Goal: Task Accomplishment & Management: Manage account settings

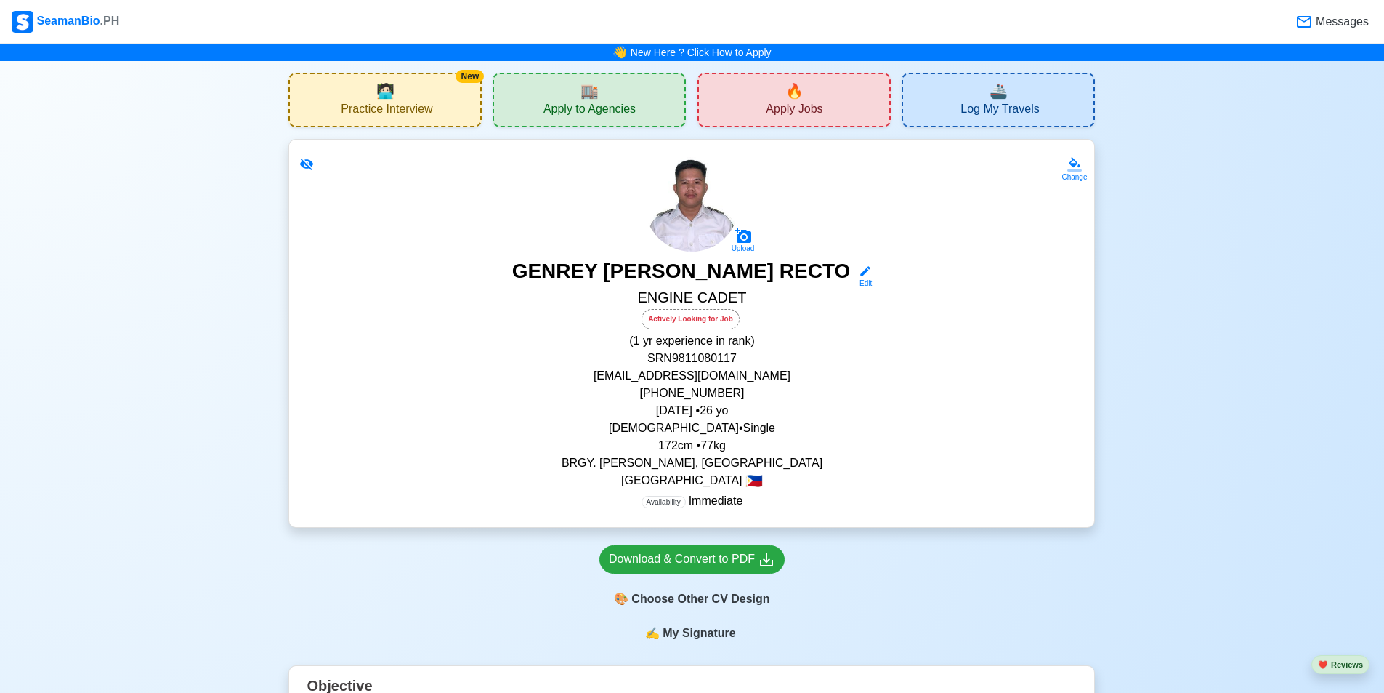
click at [786, 501] on div "Availability Immediate" at bounding box center [692, 500] width 770 height 17
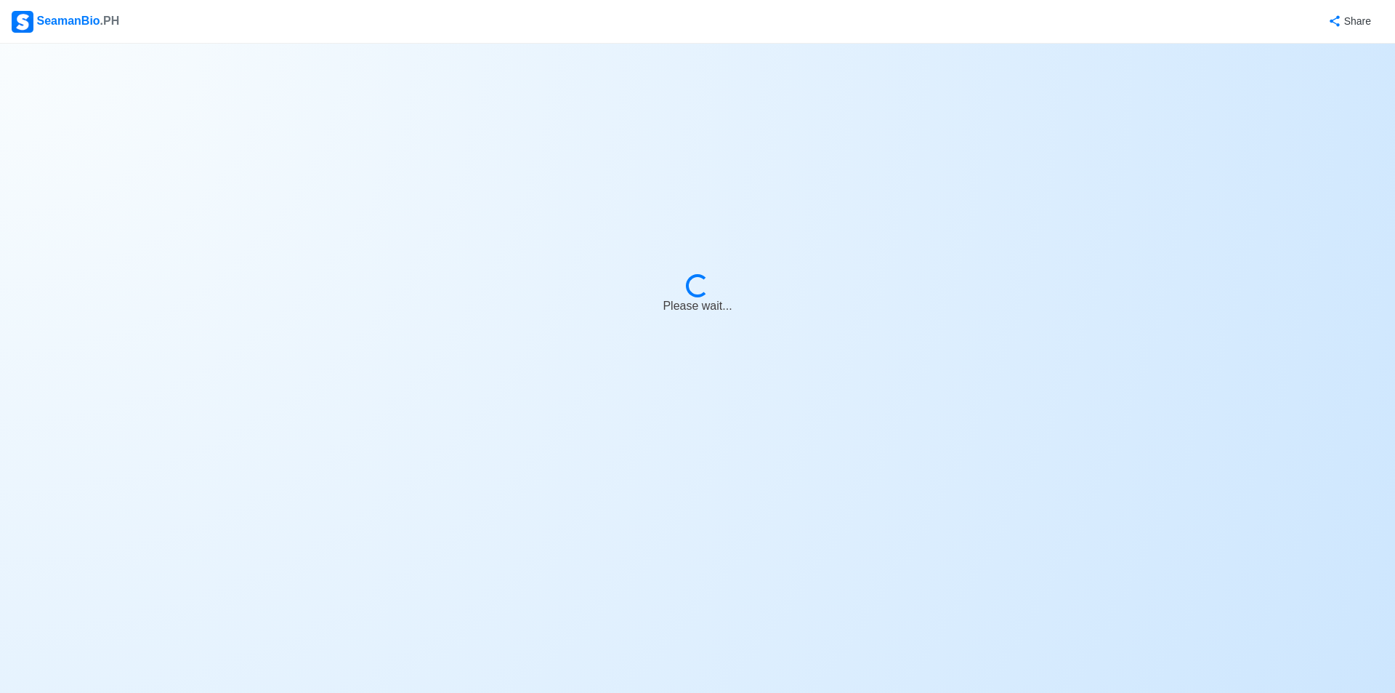
select select "Actively Looking for Job"
select select "Visible for Hiring"
select select "Single"
select select "[DEMOGRAPHIC_DATA]"
select select "PH"
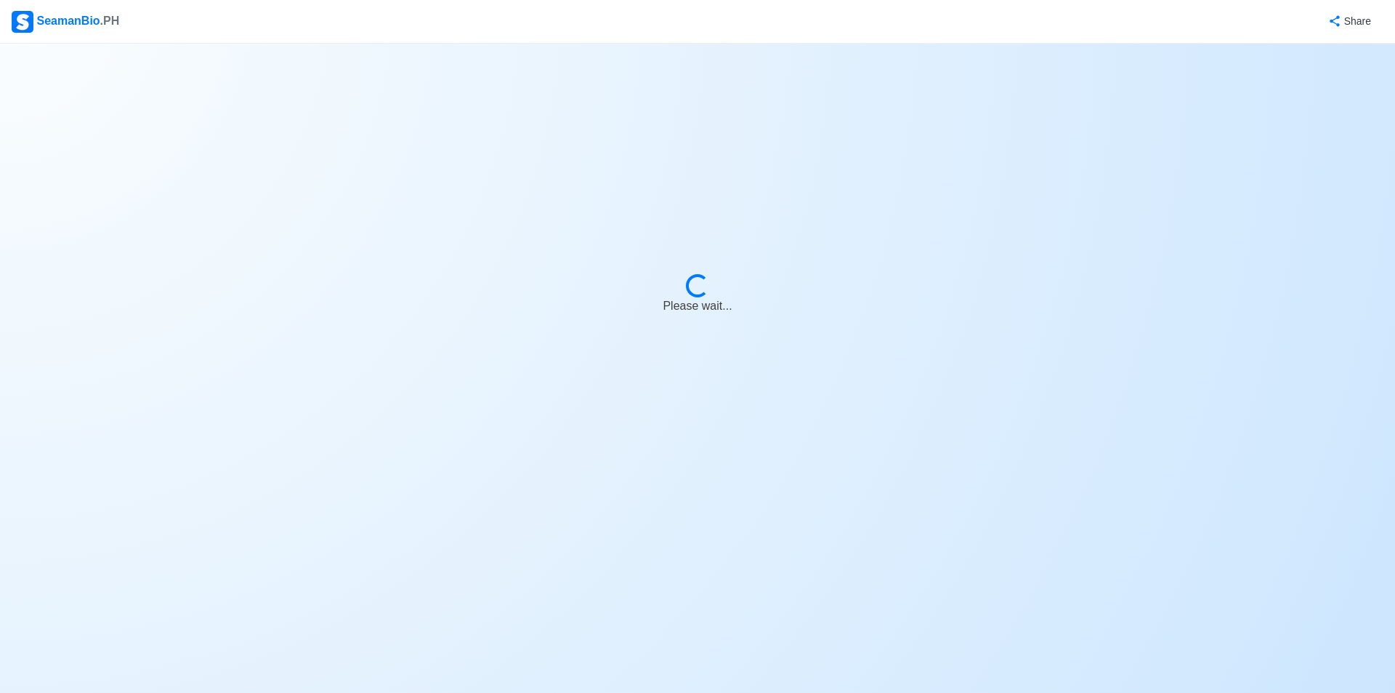
select select "1"
select select "0"
select select "4102416000000"
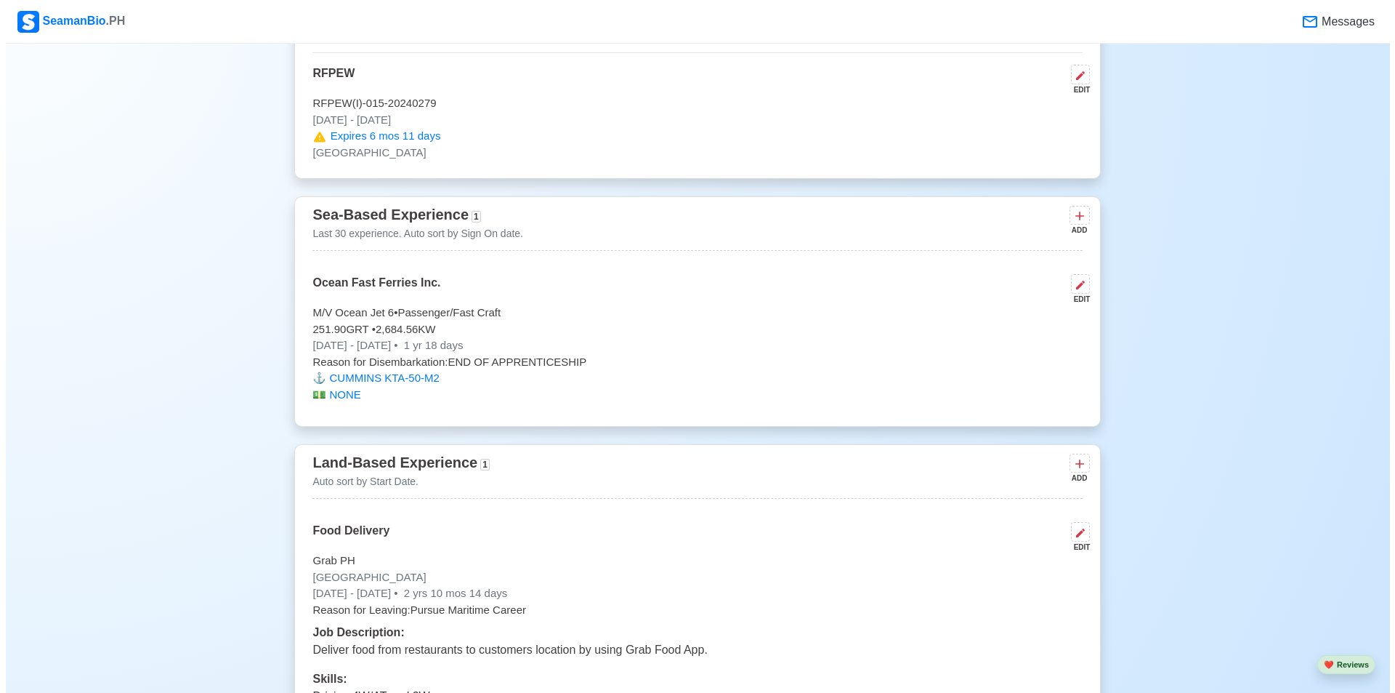
scroll to position [2690, 0]
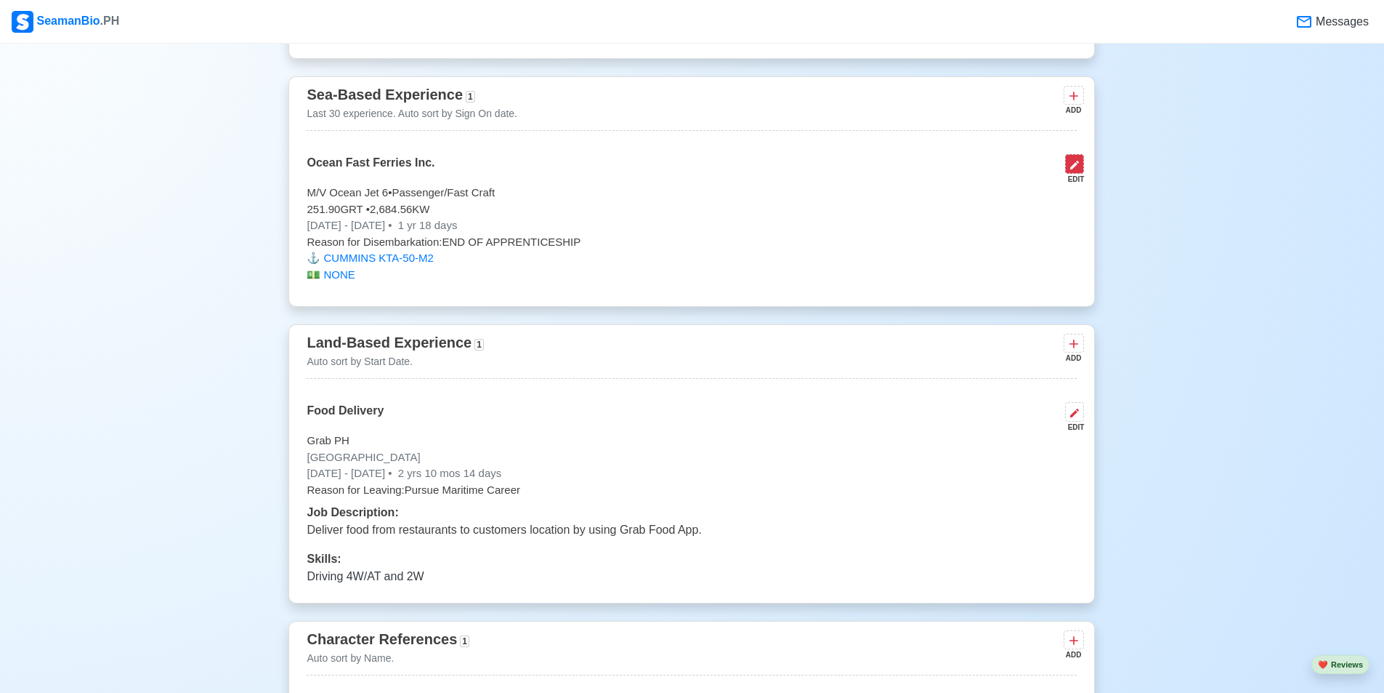
click at [1071, 169] on icon at bounding box center [1075, 165] width 9 height 9
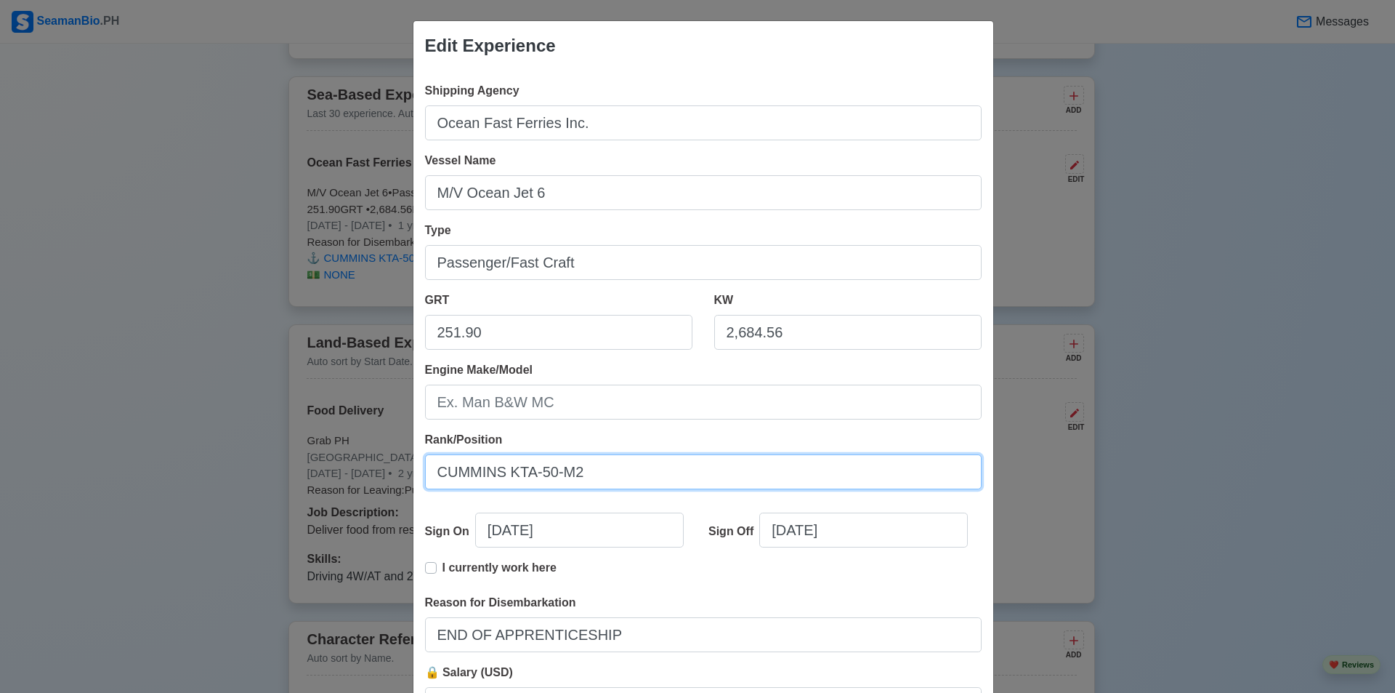
drag, startPoint x: 435, startPoint y: 477, endPoint x: 587, endPoint y: 481, distance: 152.7
click at [587, 481] on input "CUMMINS KTA-50-M2" at bounding box center [703, 471] width 557 height 35
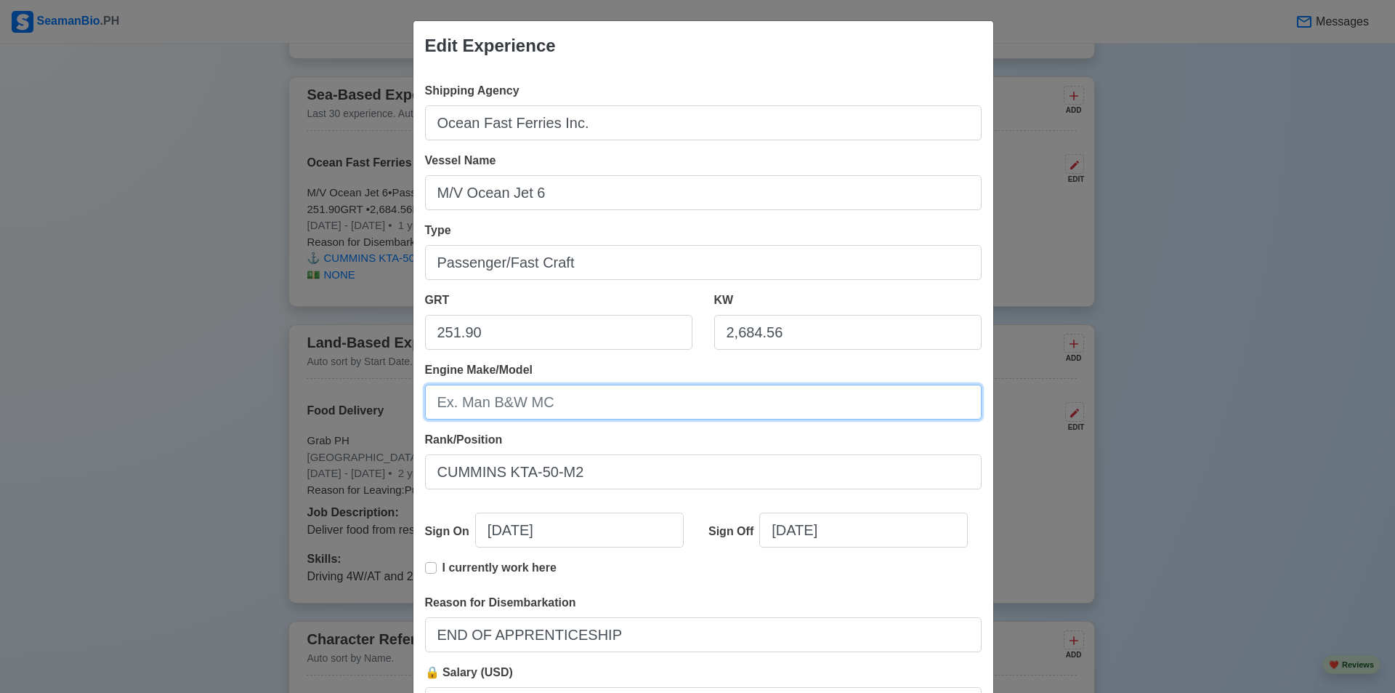
click at [515, 400] on input "Engine Make/Model" at bounding box center [703, 401] width 557 height 35
paste input "CUMMINS KTA-50-M2"
type input "CUMMINS KTA-50-M2"
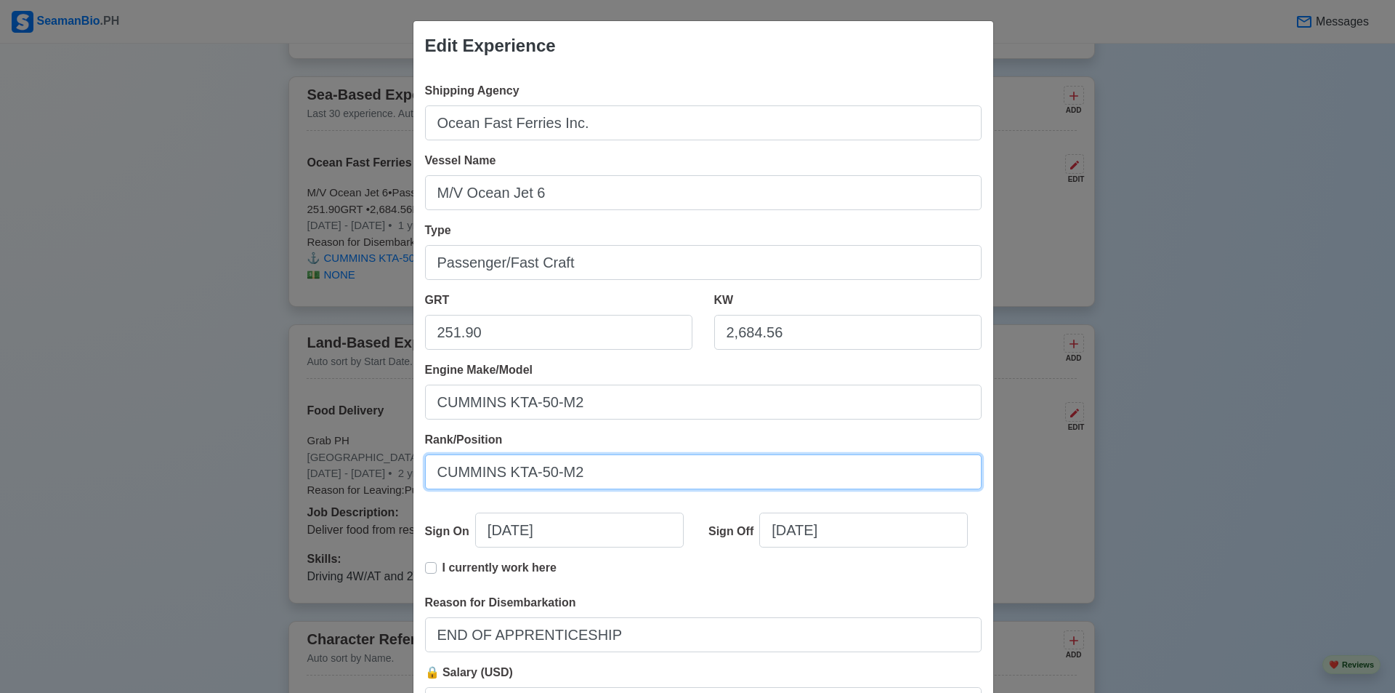
drag, startPoint x: 579, startPoint y: 476, endPoint x: 431, endPoint y: 464, distance: 148.8
click at [431, 464] on input "CUMMINS KTA-50-M2" at bounding box center [703, 471] width 557 height 35
type input "E"
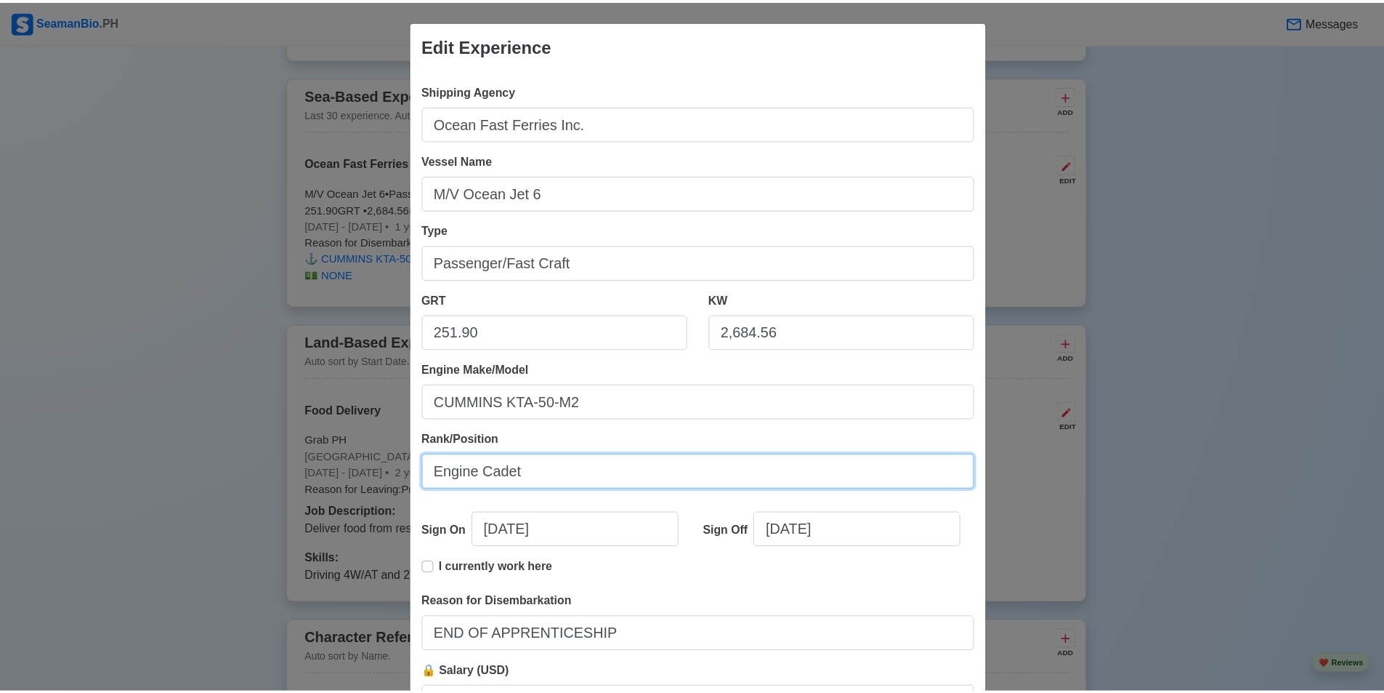
scroll to position [136, 0]
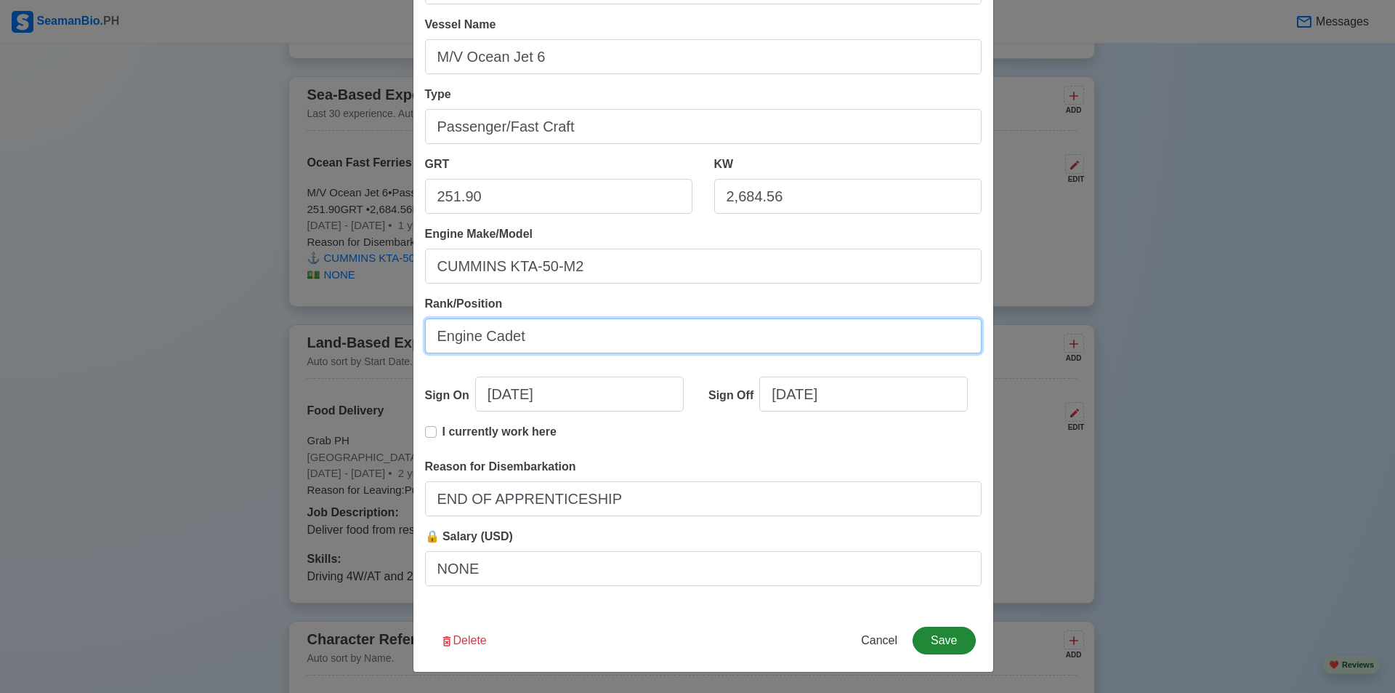
type input "Engine Cadet"
click at [954, 645] on button "Save" at bounding box center [944, 640] width 63 height 28
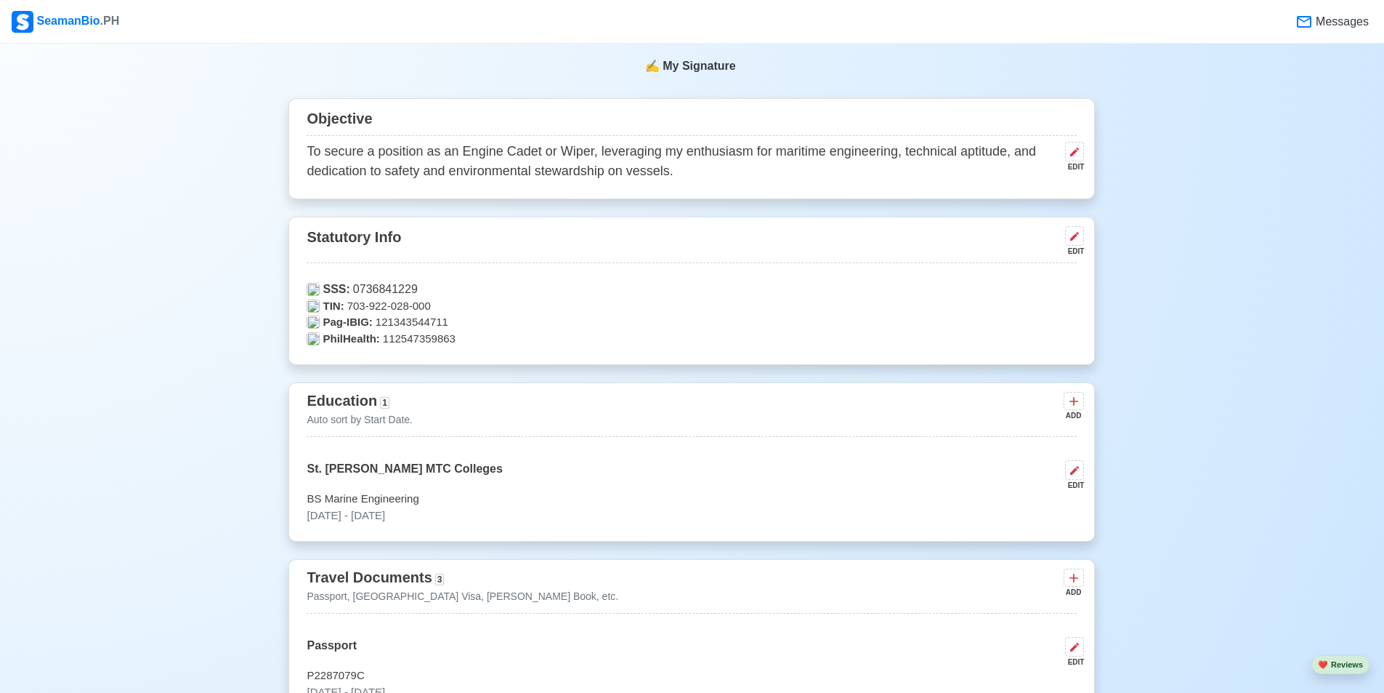
scroll to position [365, 0]
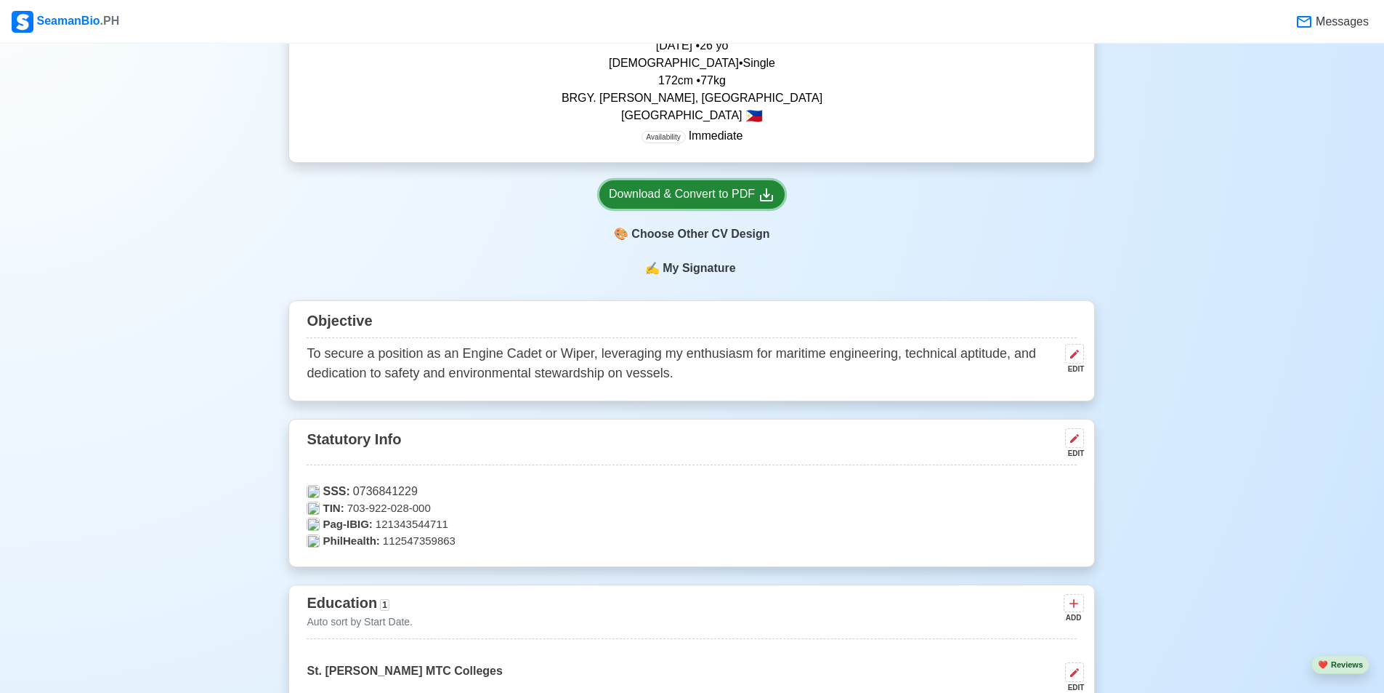
click at [709, 207] on link "Download & Convert to PDF" at bounding box center [692, 194] width 185 height 28
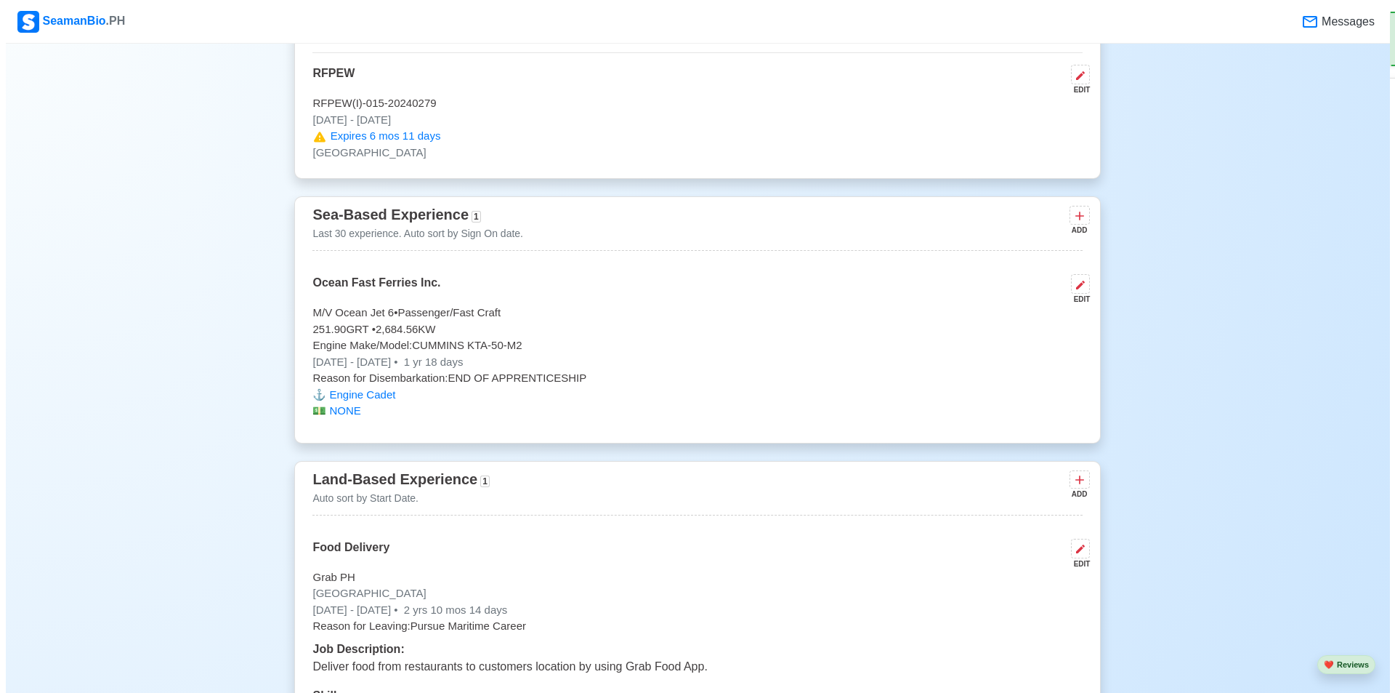
scroll to position [2545, 0]
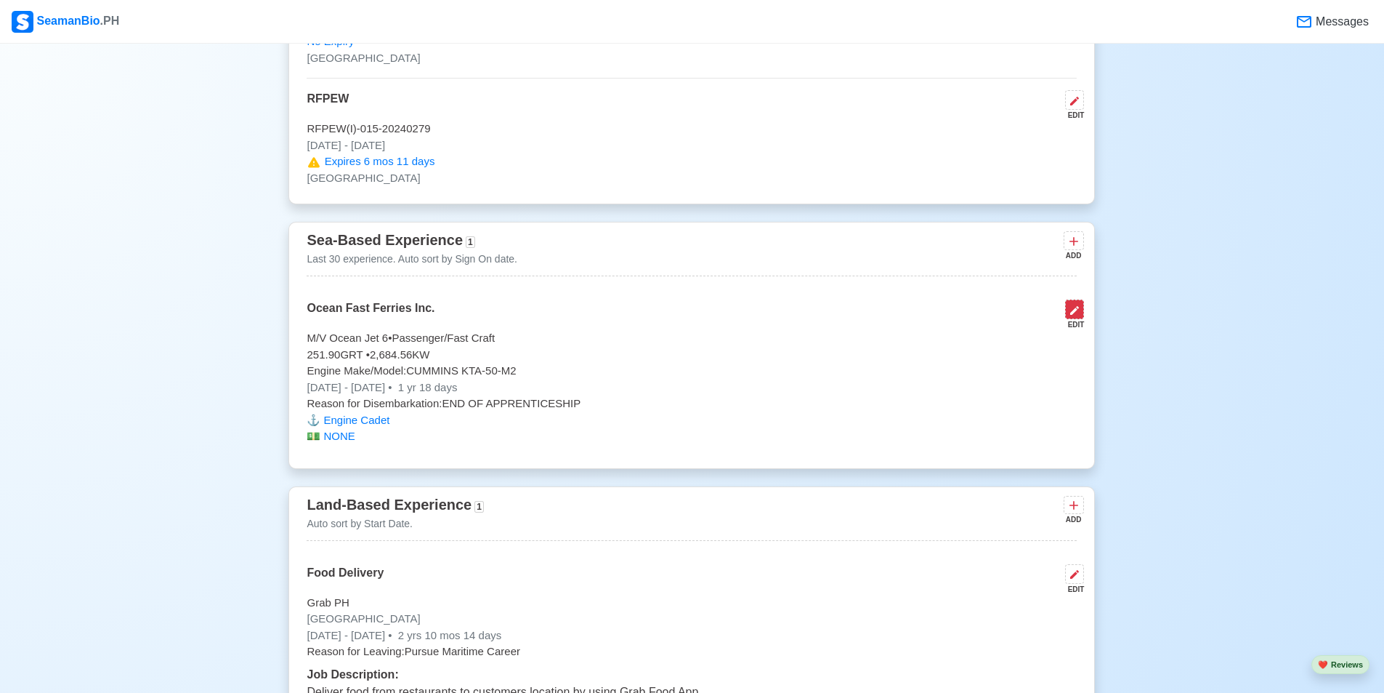
click at [1072, 316] on icon at bounding box center [1075, 311] width 12 height 12
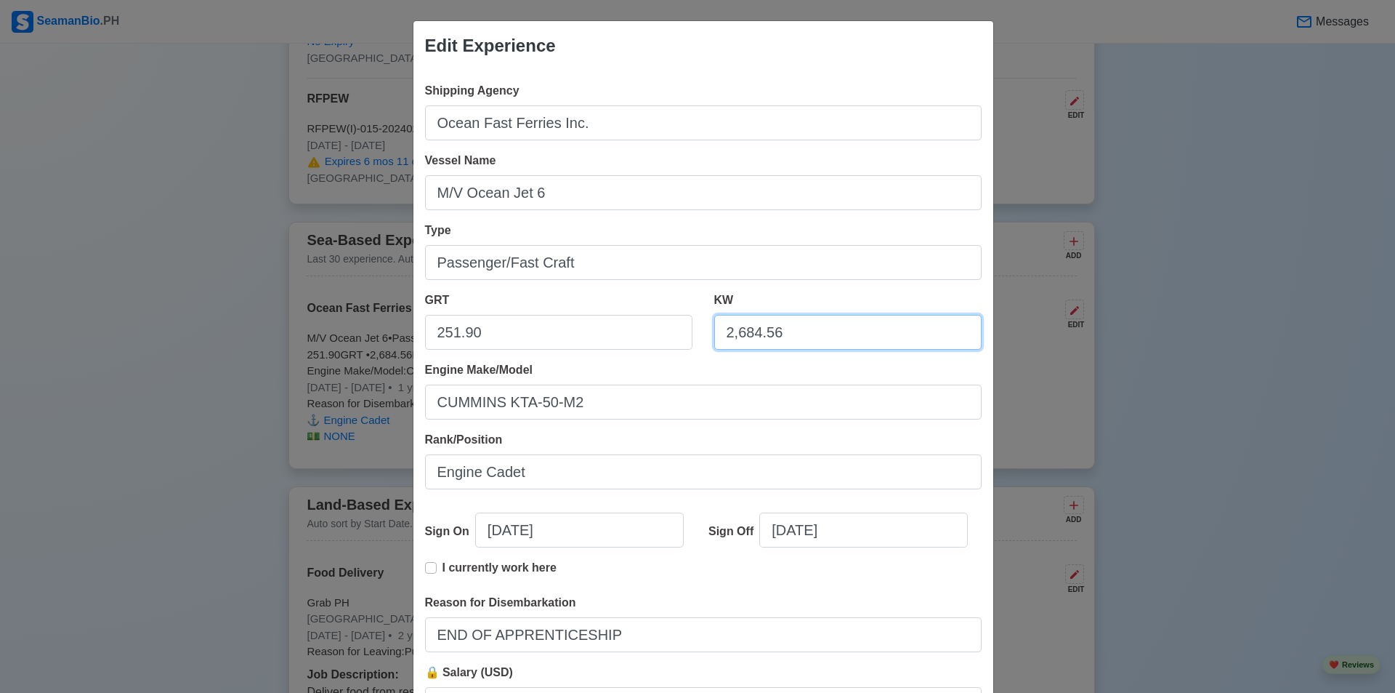
click at [811, 337] on input "2,684.56" at bounding box center [847, 332] width 267 height 35
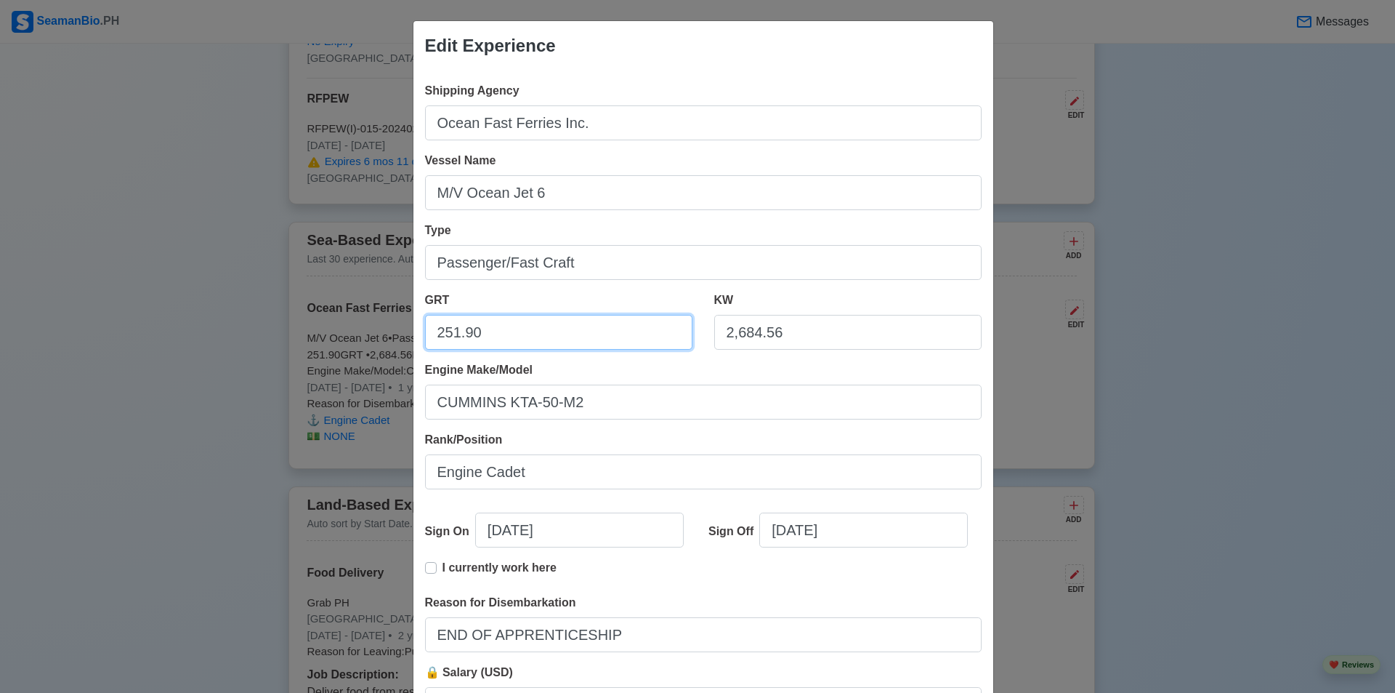
click at [597, 344] on input "251.90" at bounding box center [558, 332] width 267 height 35
click at [599, 342] on input "251.90" at bounding box center [558, 332] width 267 height 35
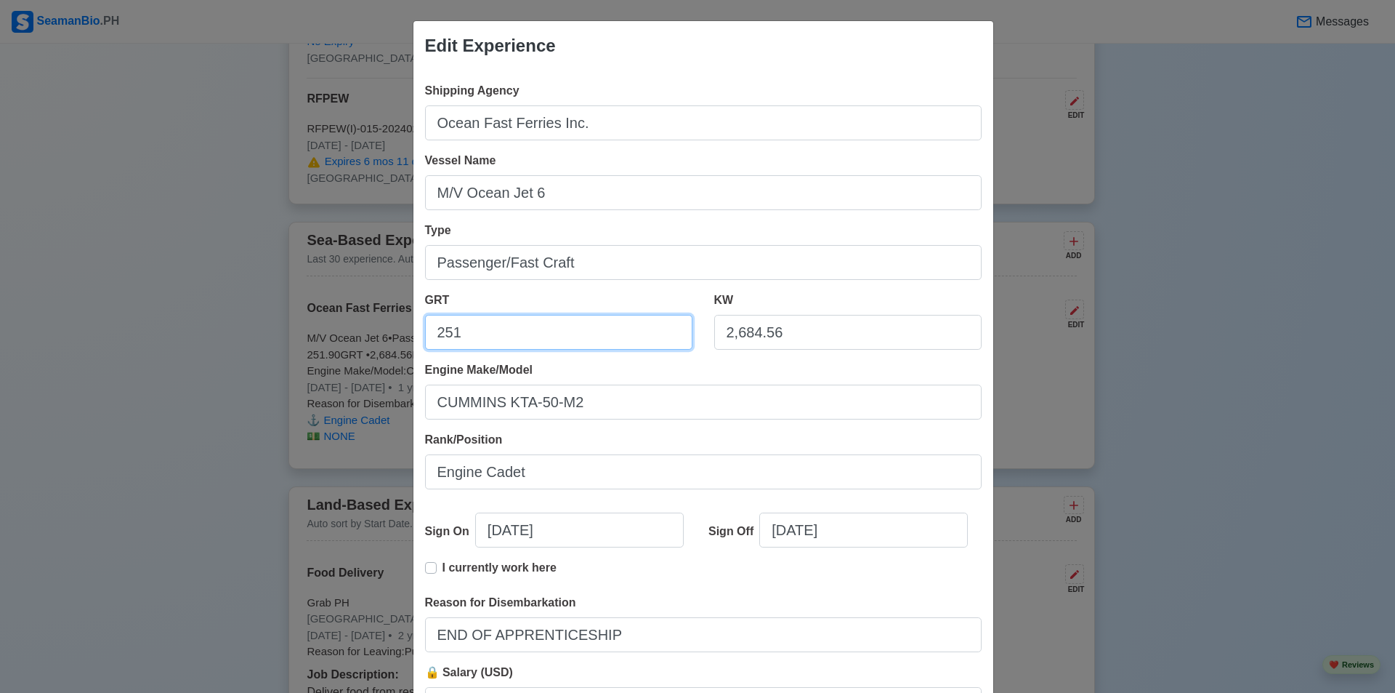
click at [508, 341] on input "251" at bounding box center [558, 332] width 267 height 35
type input "251.90"
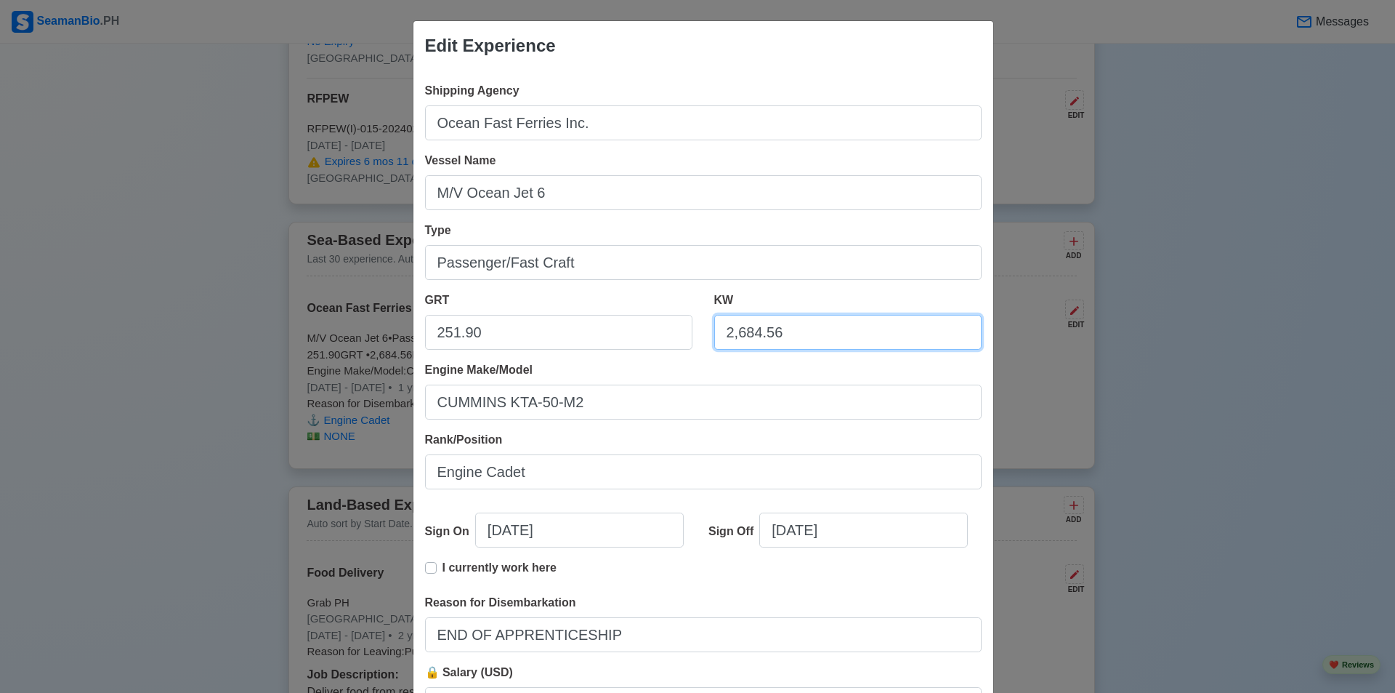
click at [779, 336] on input "2,684.56" at bounding box center [847, 332] width 267 height 35
type input "2,684.56"
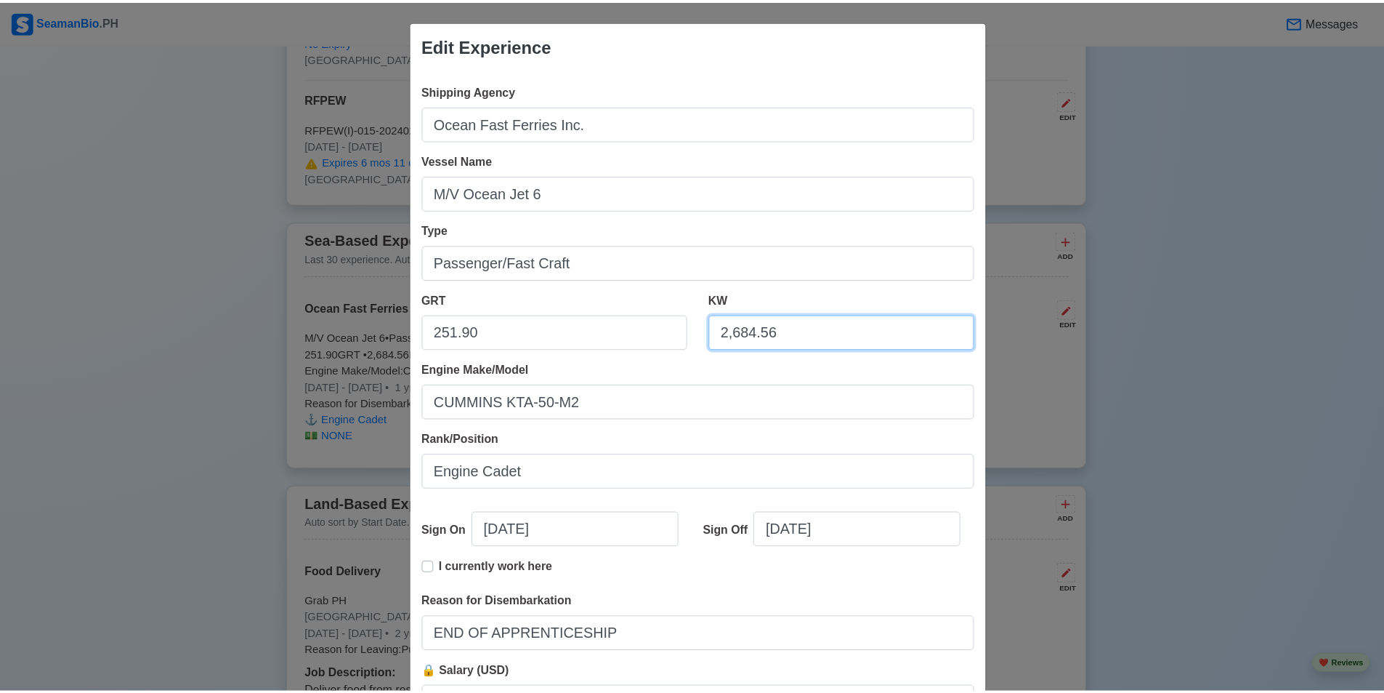
scroll to position [136, 0]
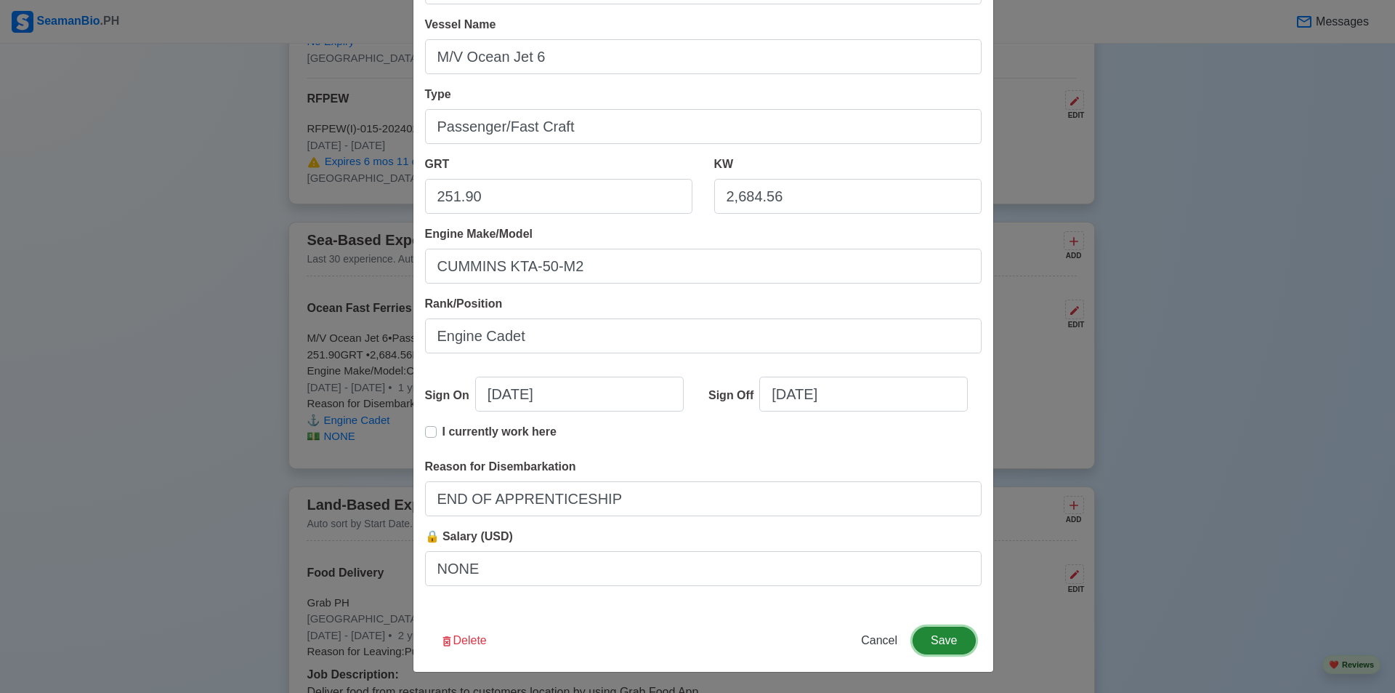
drag, startPoint x: 953, startPoint y: 645, endPoint x: 960, endPoint y: 640, distance: 9.3
click at [960, 640] on button "Save" at bounding box center [944, 640] width 63 height 28
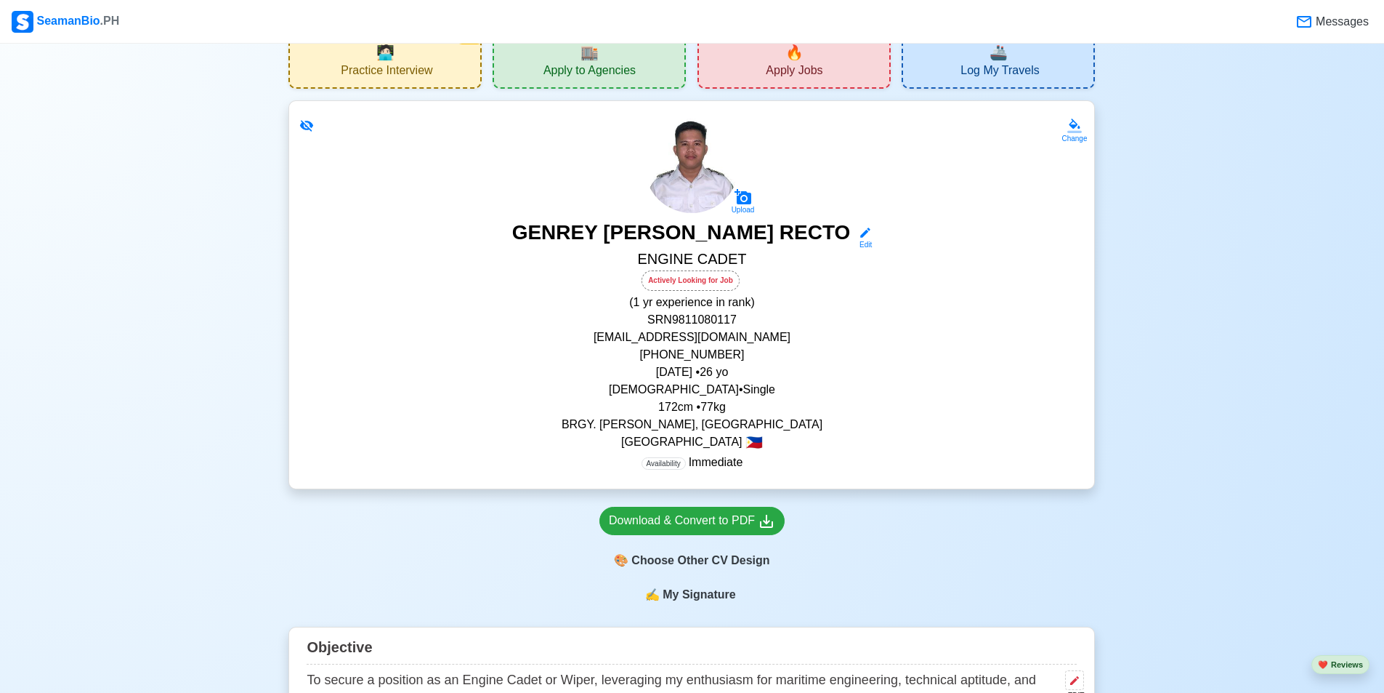
scroll to position [74, 0]
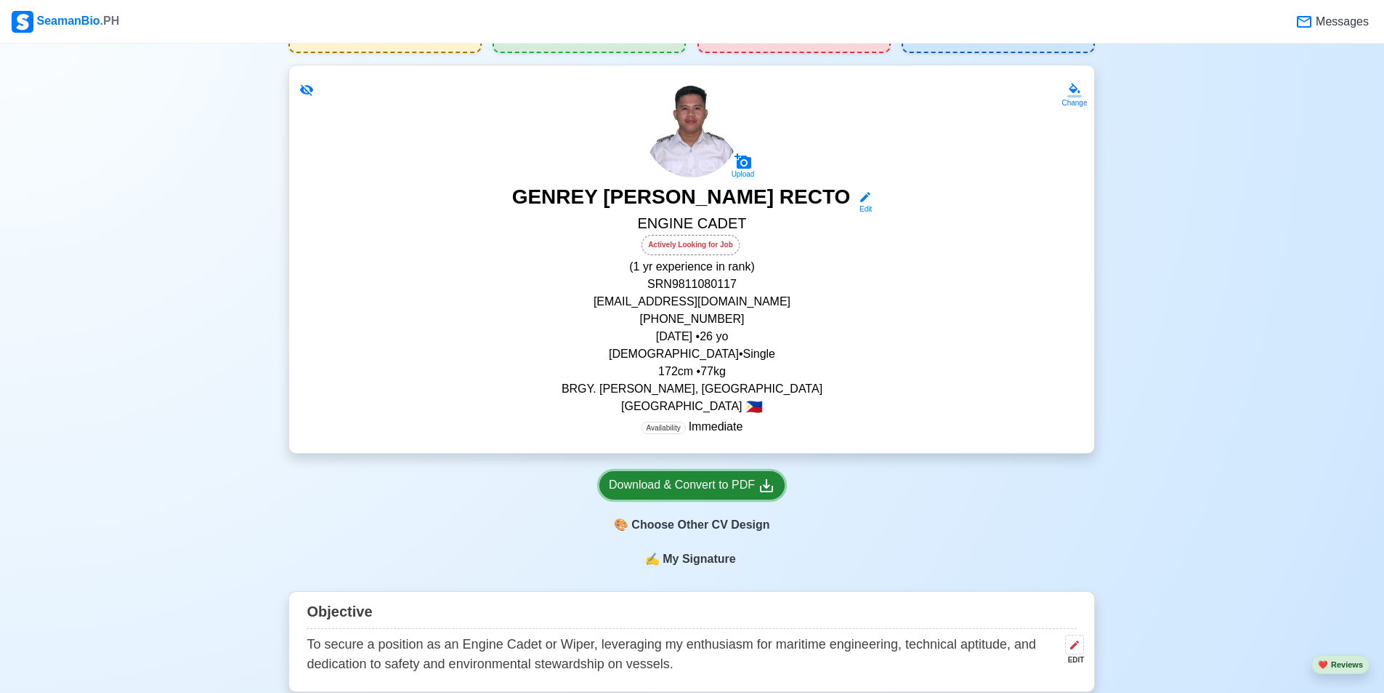
click at [671, 485] on div "Download & Convert to PDF" at bounding box center [692, 485] width 166 height 18
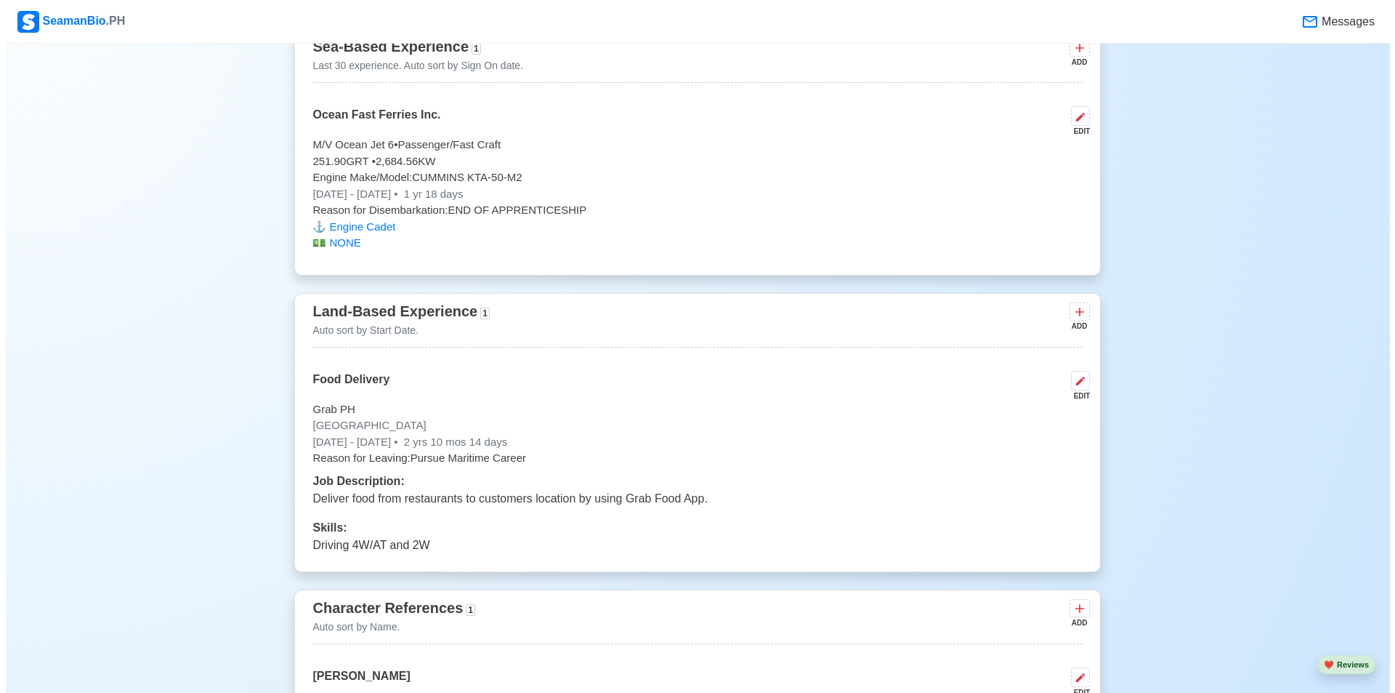
scroll to position [2763, 0]
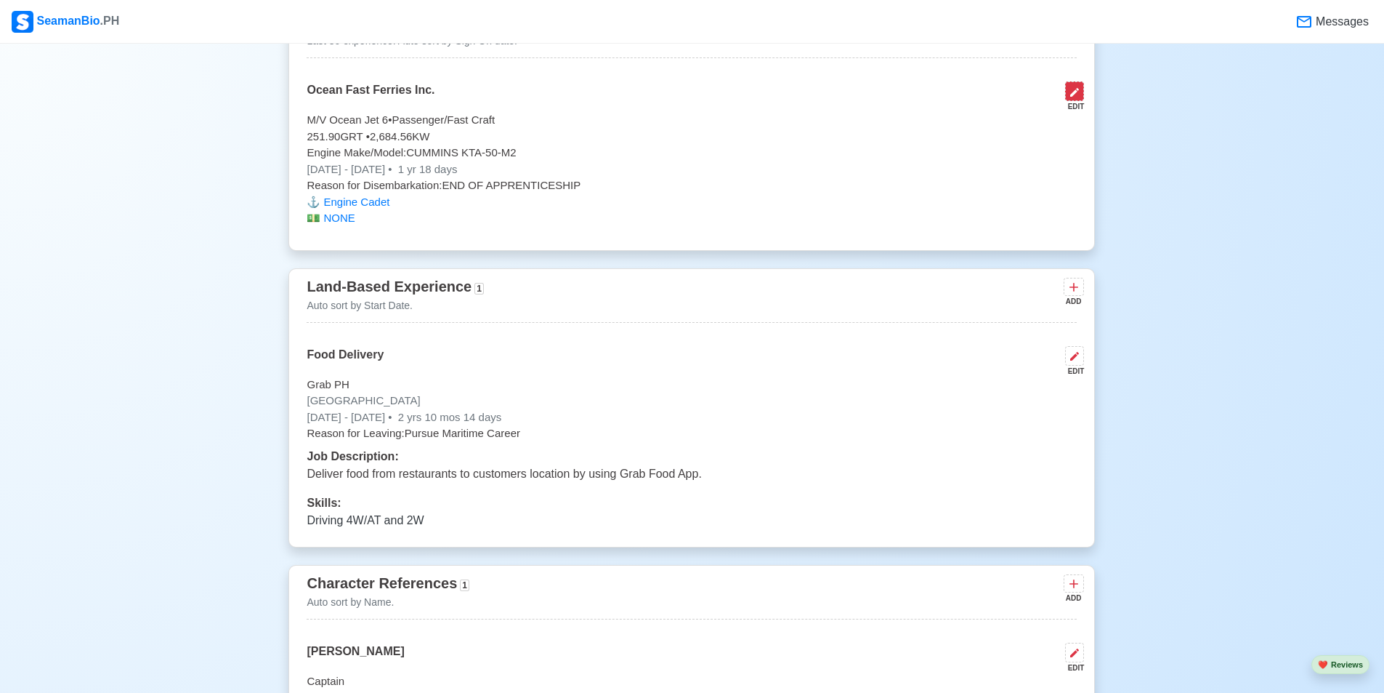
click at [1076, 91] on button at bounding box center [1074, 91] width 19 height 20
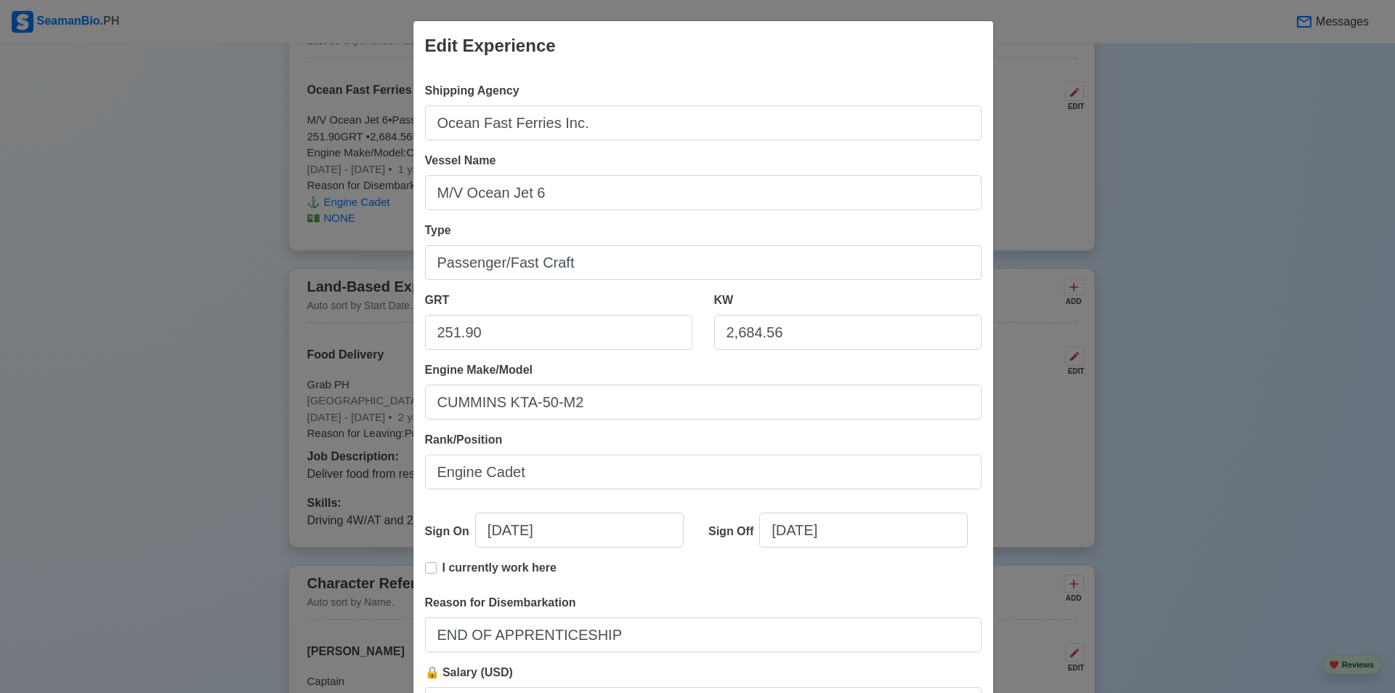
click at [1179, 434] on div "Edit Experience Shipping Agency Ocean Fast Ferries Inc. Vessel Name M/V Ocean J…" at bounding box center [697, 346] width 1395 height 693
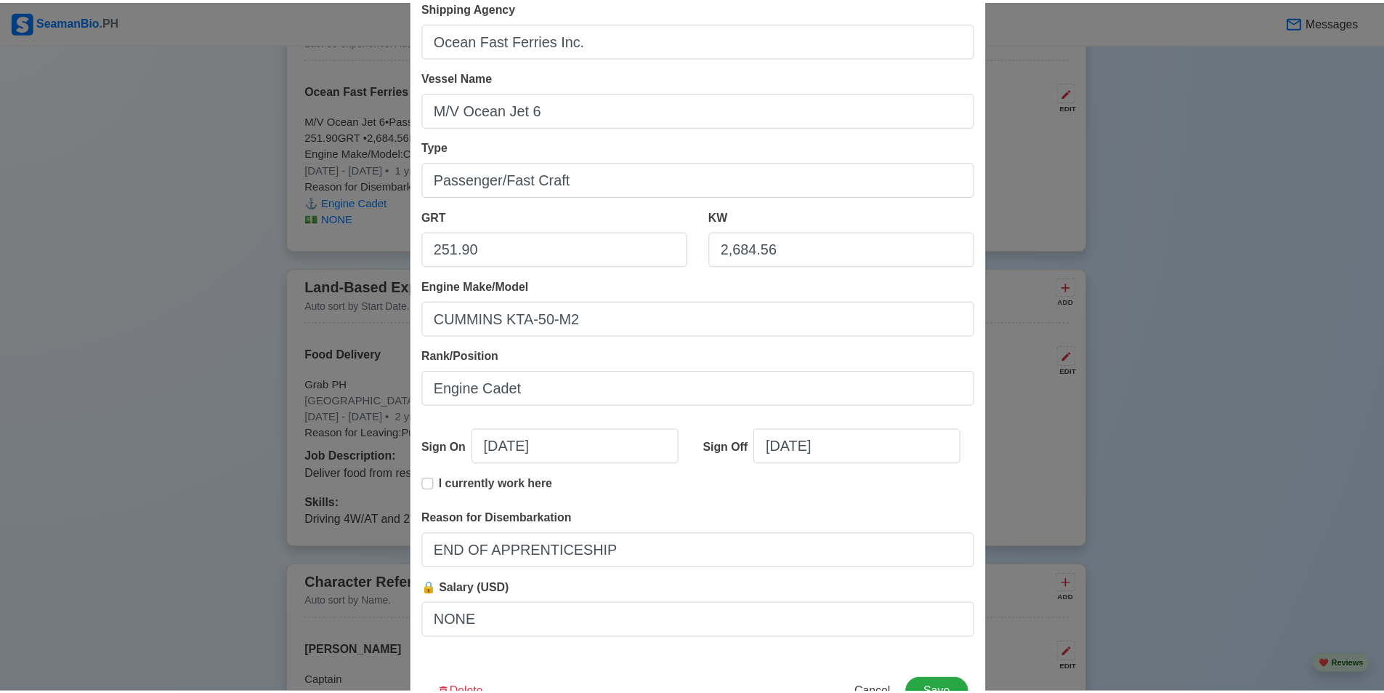
scroll to position [136, 0]
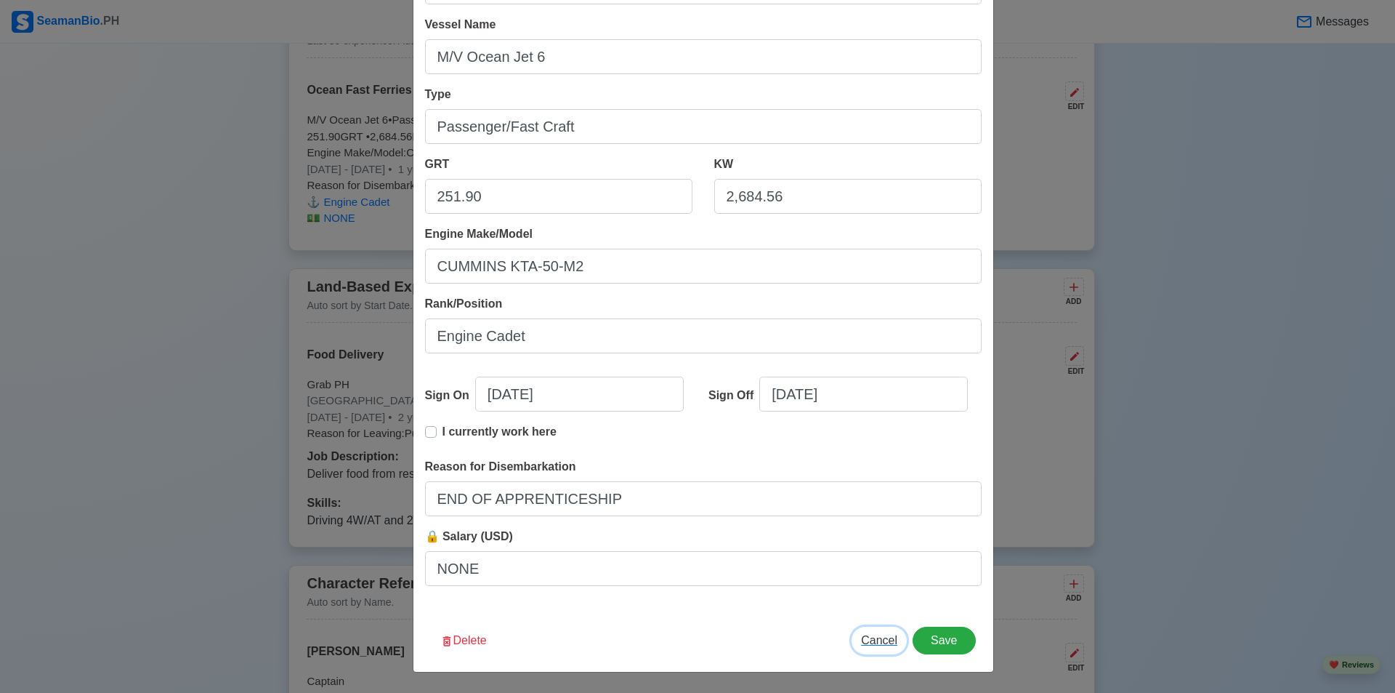
click at [895, 648] on button "Cancel" at bounding box center [879, 640] width 55 height 28
type input "[DATE]"
